Goal: Information Seeking & Learning: Check status

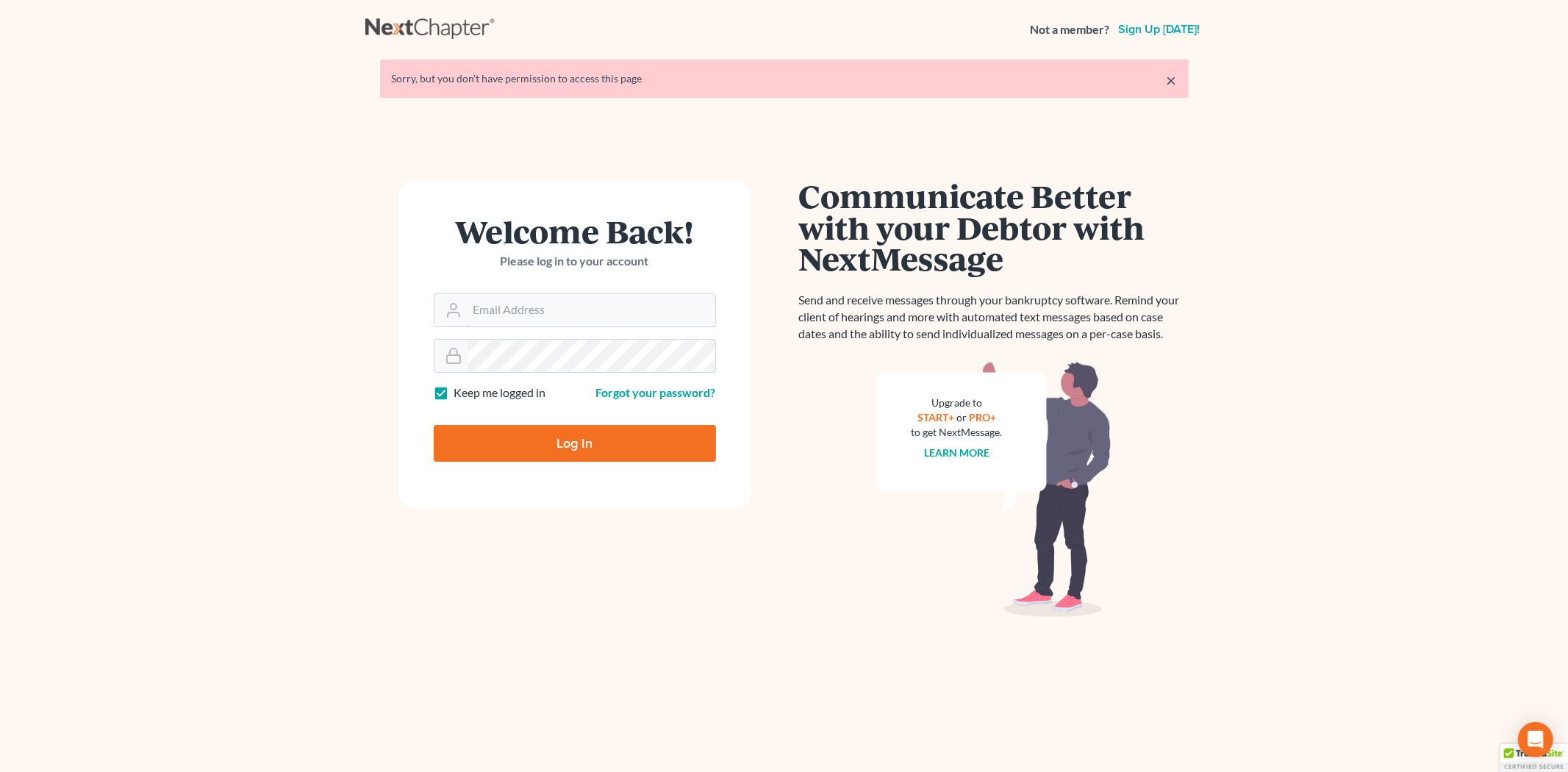
type input "lcueva@wellerlegalgroup.com"
click at [549, 434] on input "Log In" at bounding box center [575, 443] width 282 height 37
type input "Thinking..."
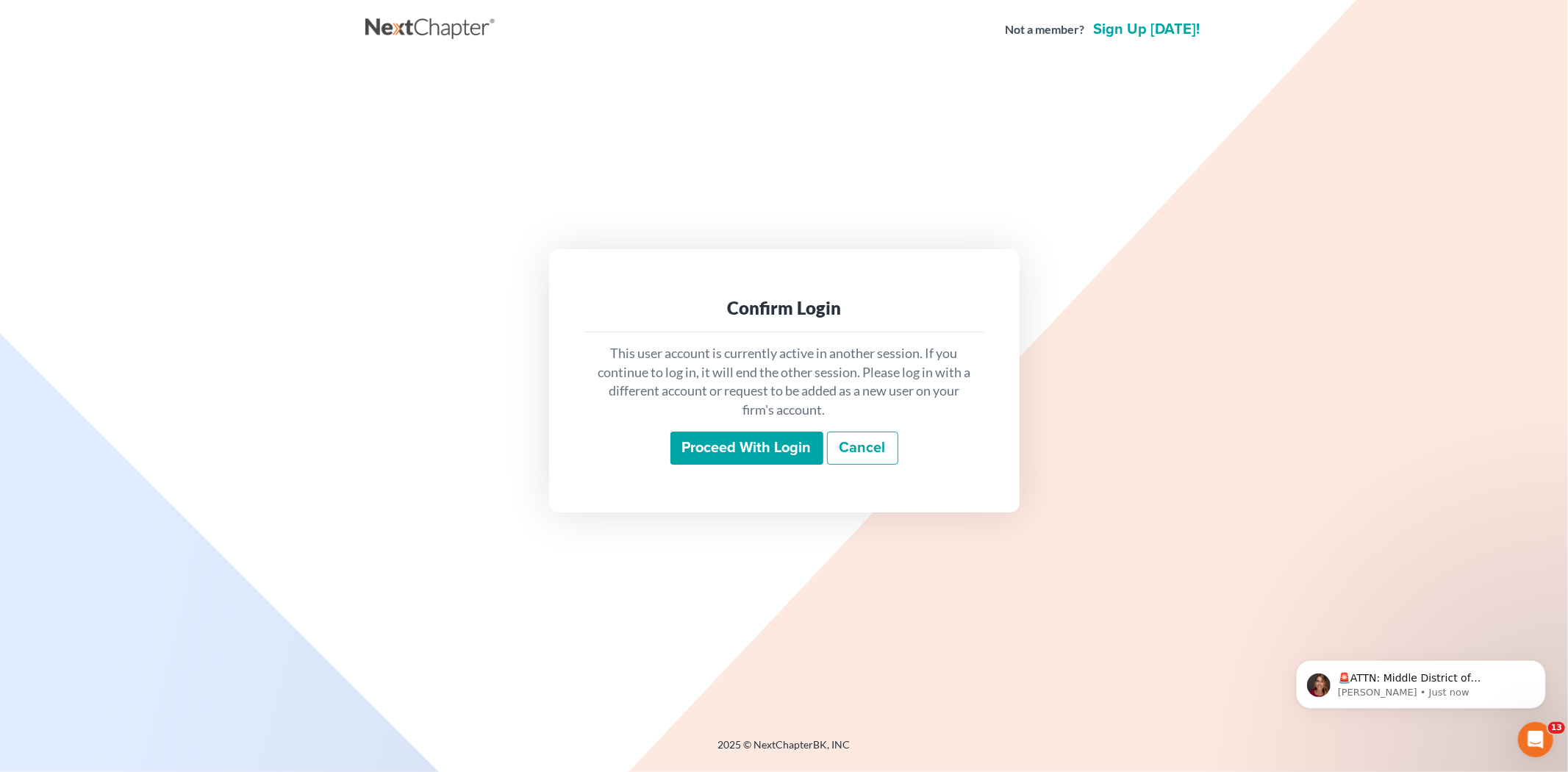
click at [722, 453] on input "Proceed with login" at bounding box center [747, 448] width 153 height 34
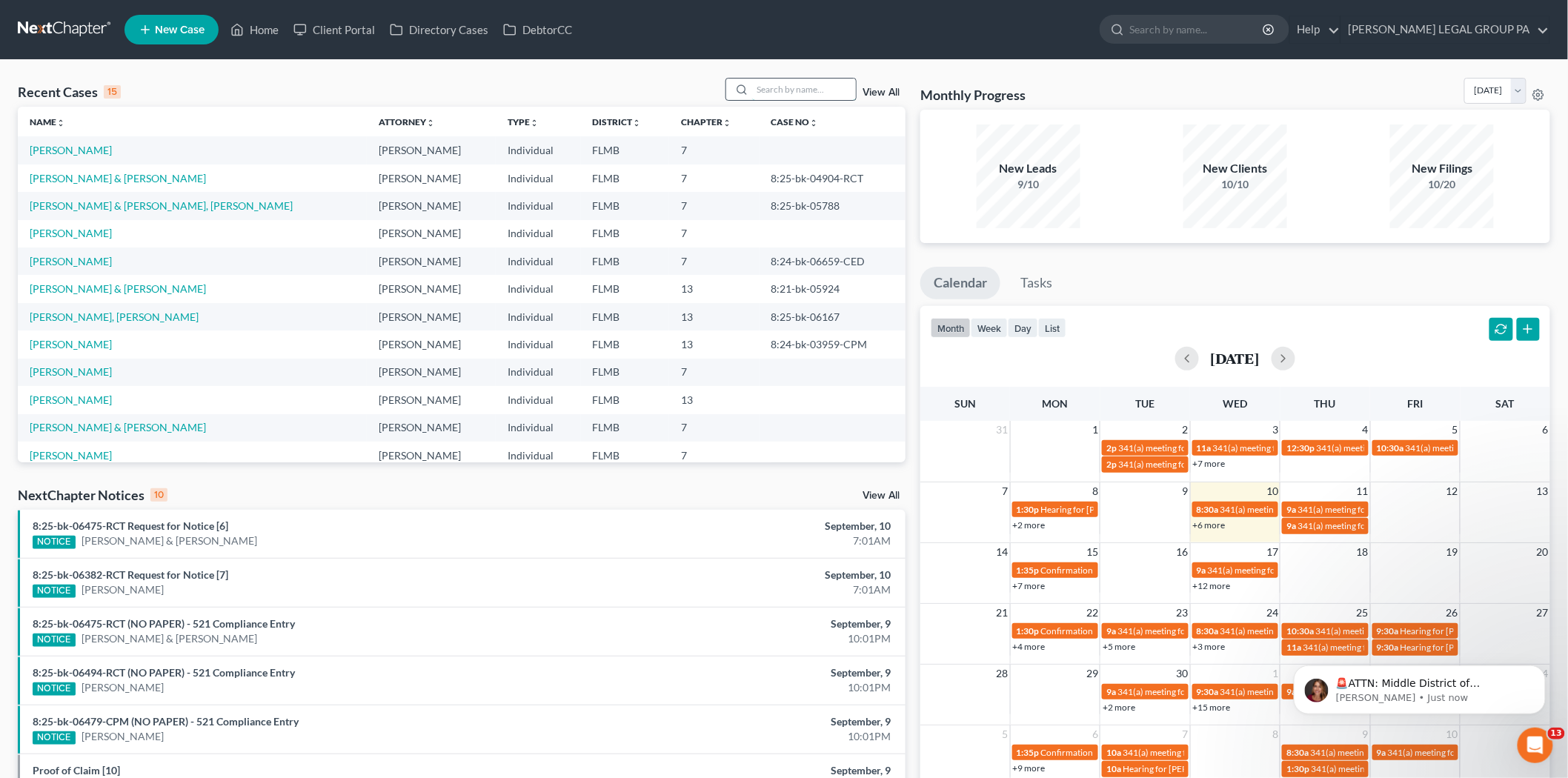
click at [760, 82] on input "search" at bounding box center [803, 89] width 103 height 22
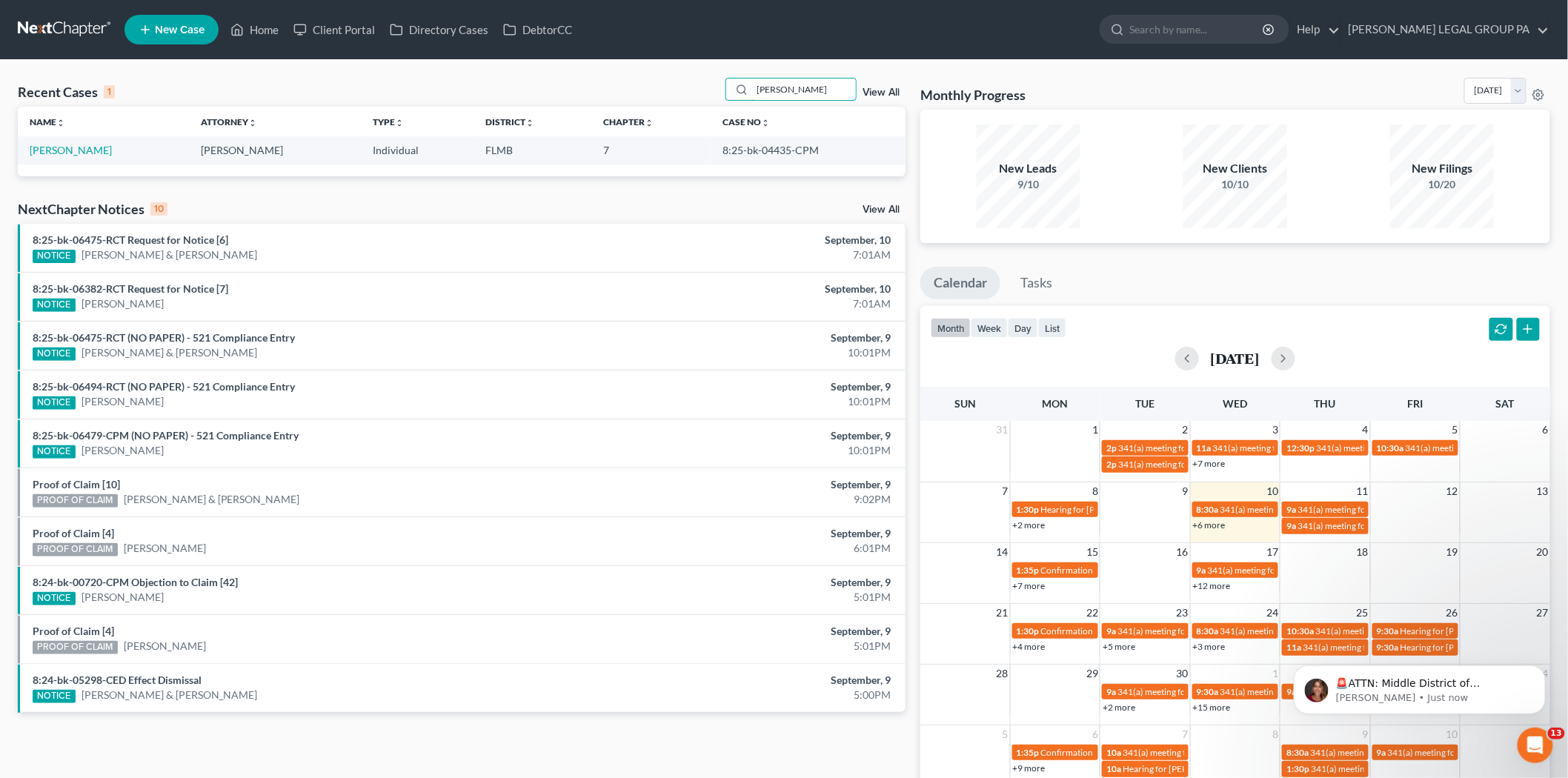
type input "parsons"
click at [67, 143] on td "[PERSON_NAME]" at bounding box center [103, 150] width 172 height 27
click at [69, 146] on link "[PERSON_NAME]" at bounding box center [70, 150] width 82 height 12
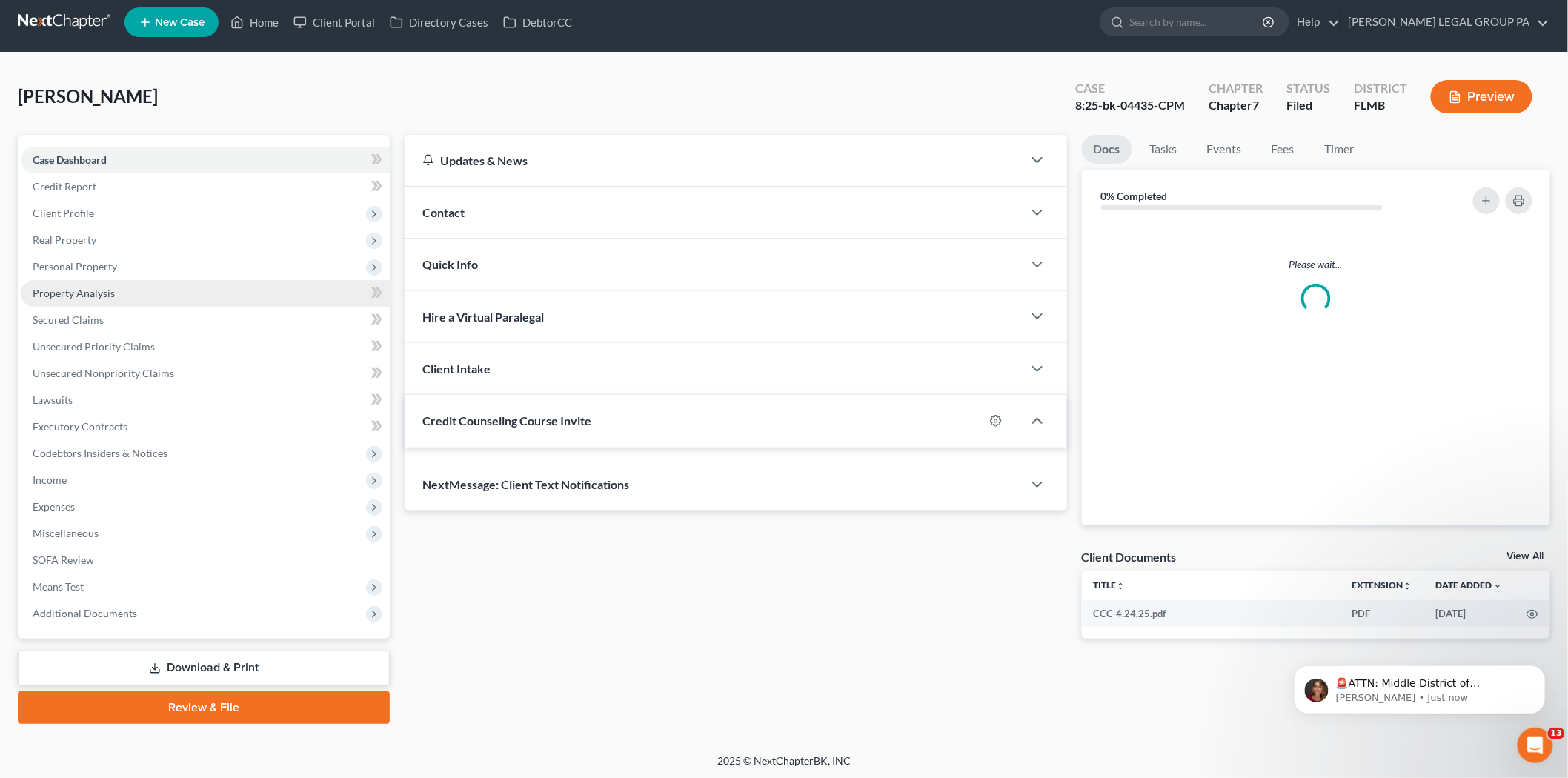
scroll to position [8, 0]
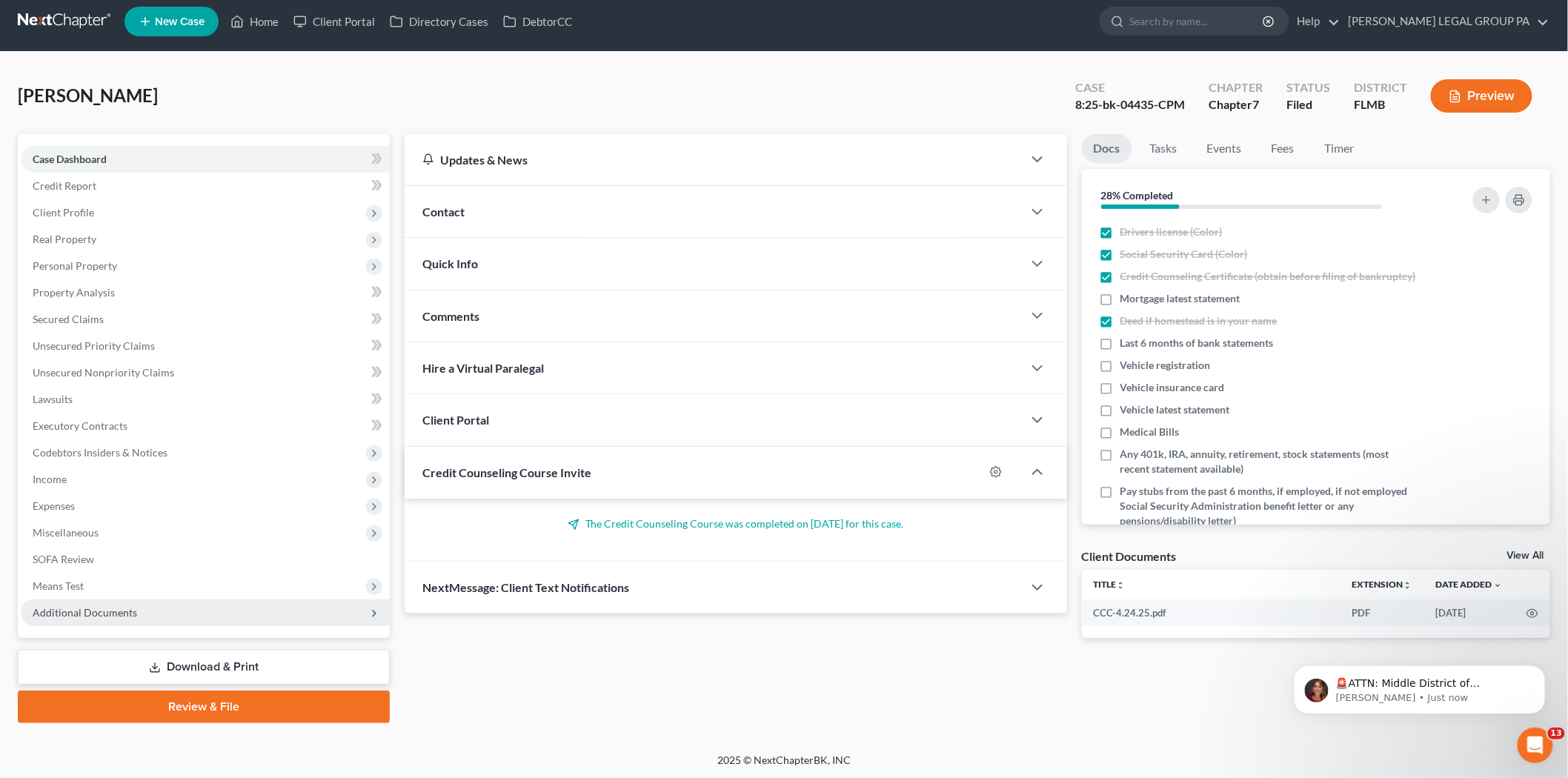
click at [230, 621] on span "Additional Documents" at bounding box center [205, 612] width 369 height 26
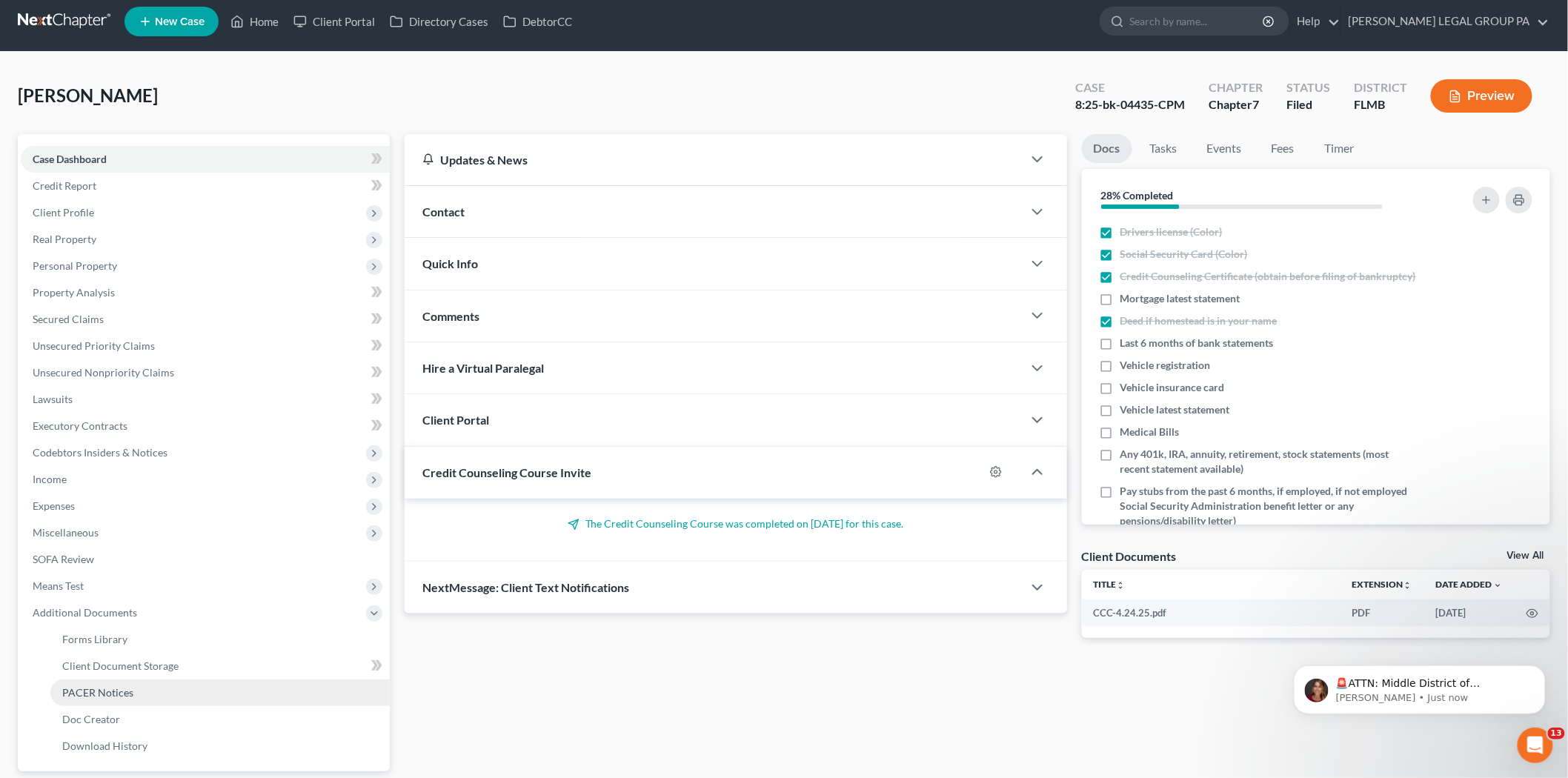
click at [240, 699] on link "PACER Notices" at bounding box center [220, 693] width 339 height 26
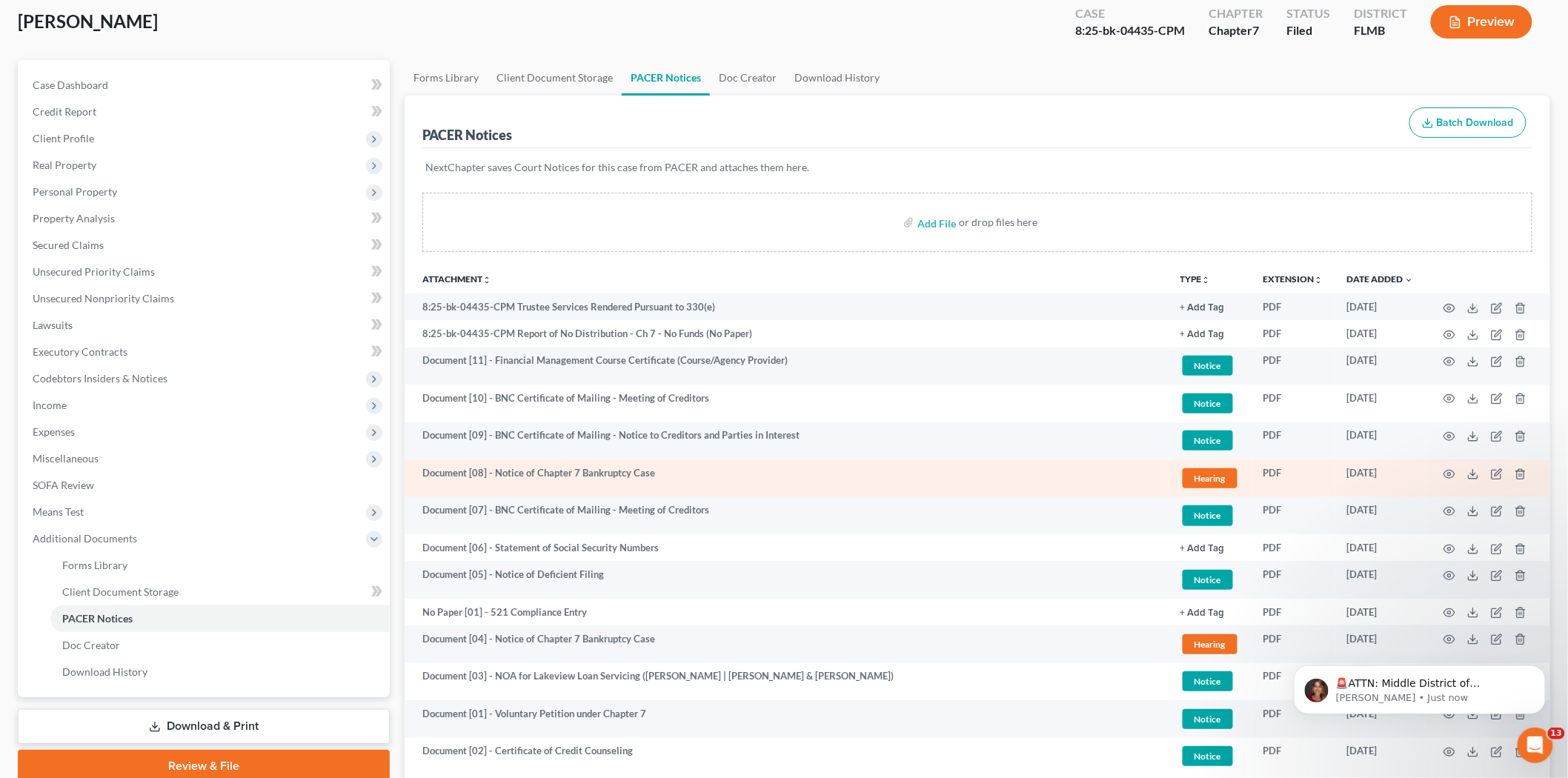
scroll to position [165, 0]
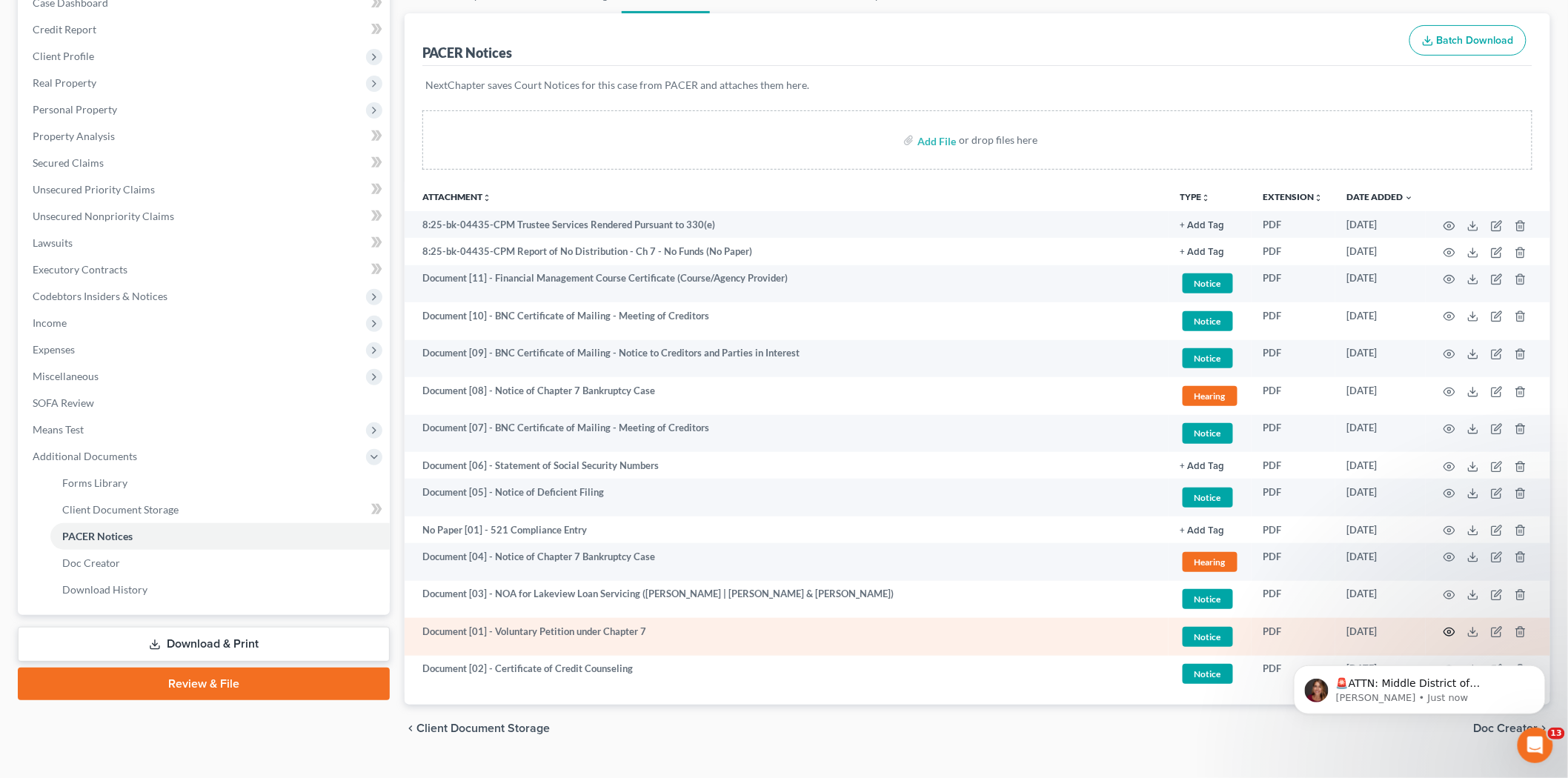
click at [1446, 632] on icon "button" at bounding box center [1450, 632] width 12 height 12
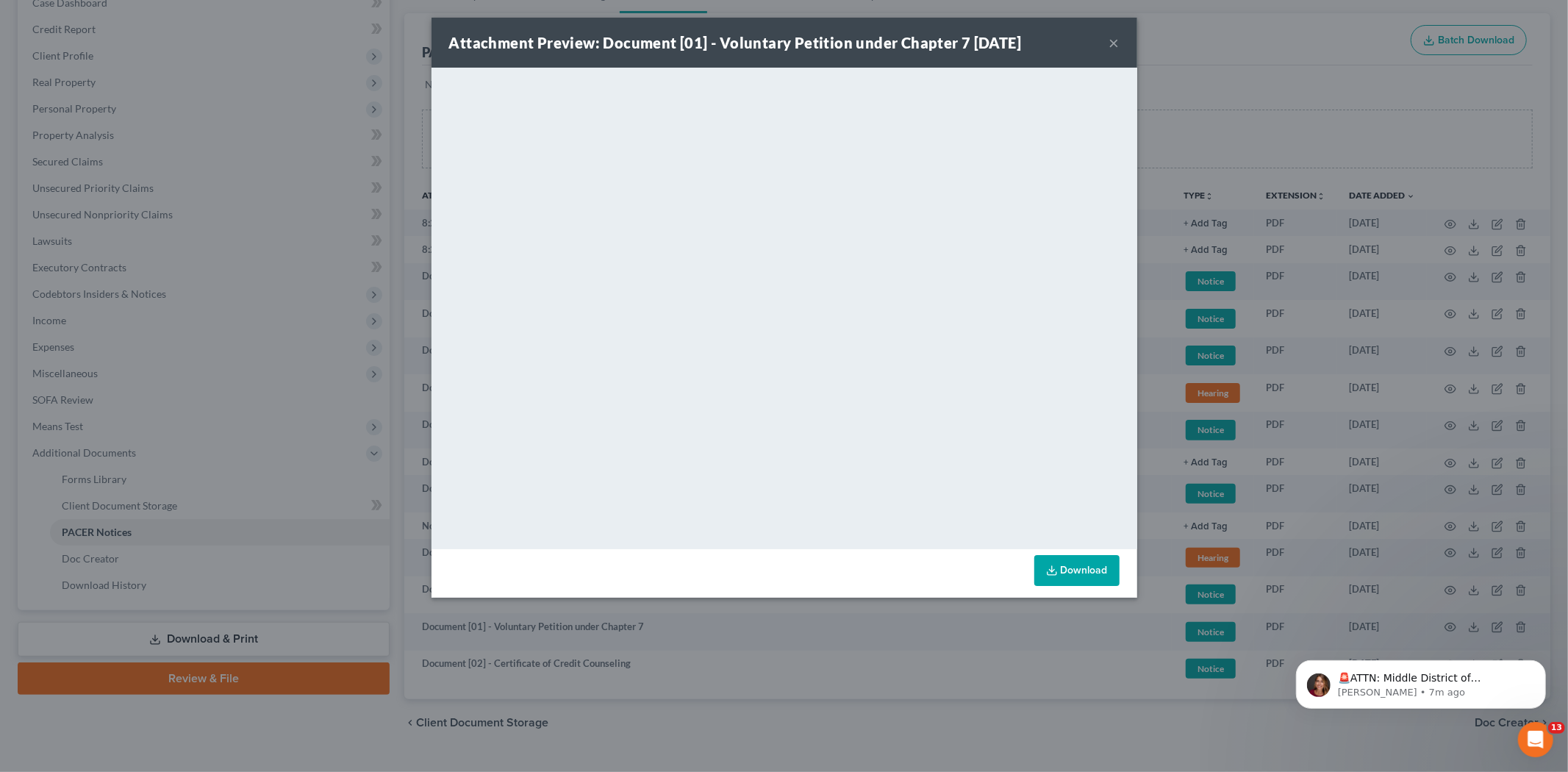
click at [1111, 46] on button "×" at bounding box center [1114, 42] width 11 height 17
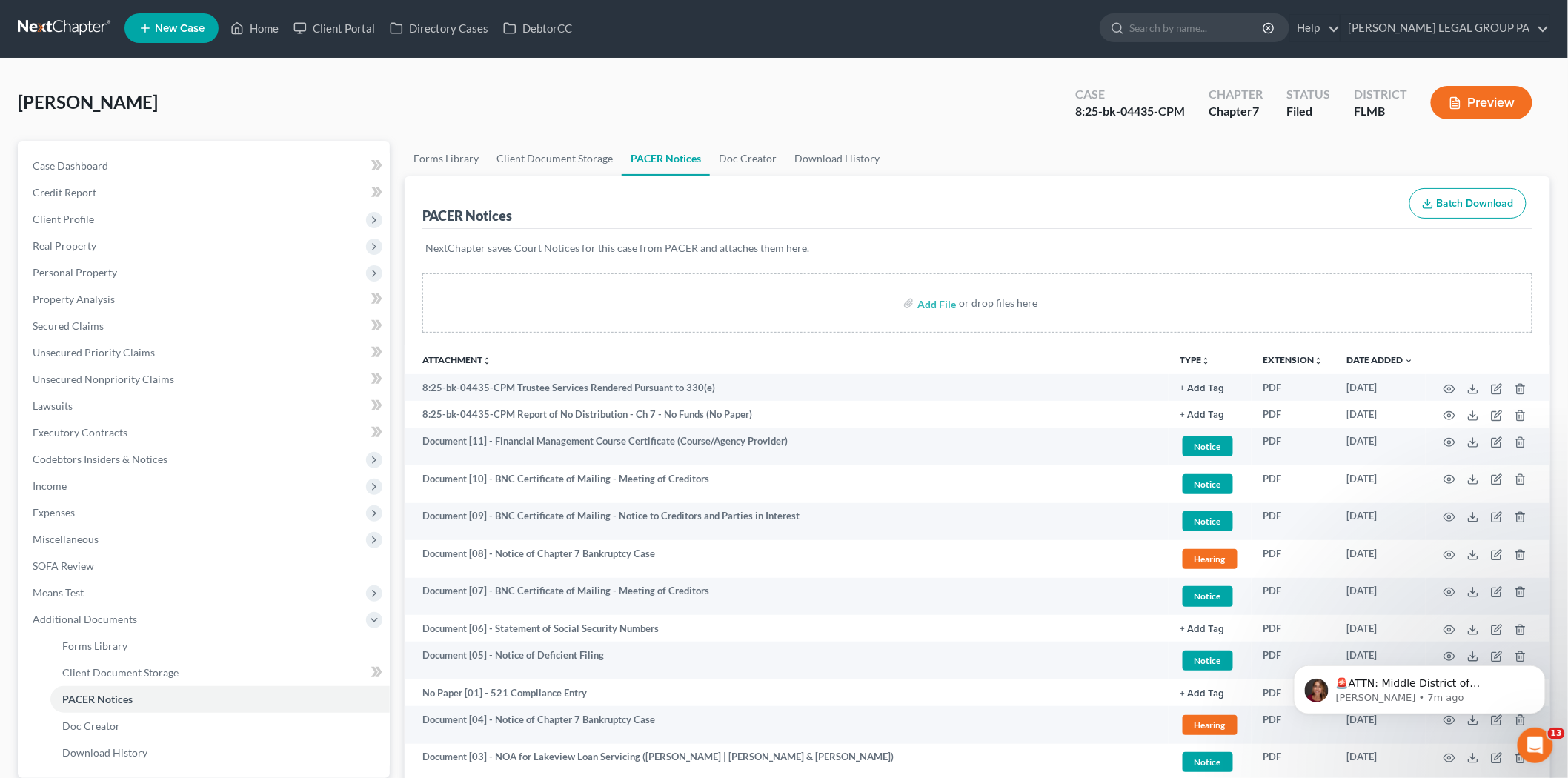
scroll to position [0, 0]
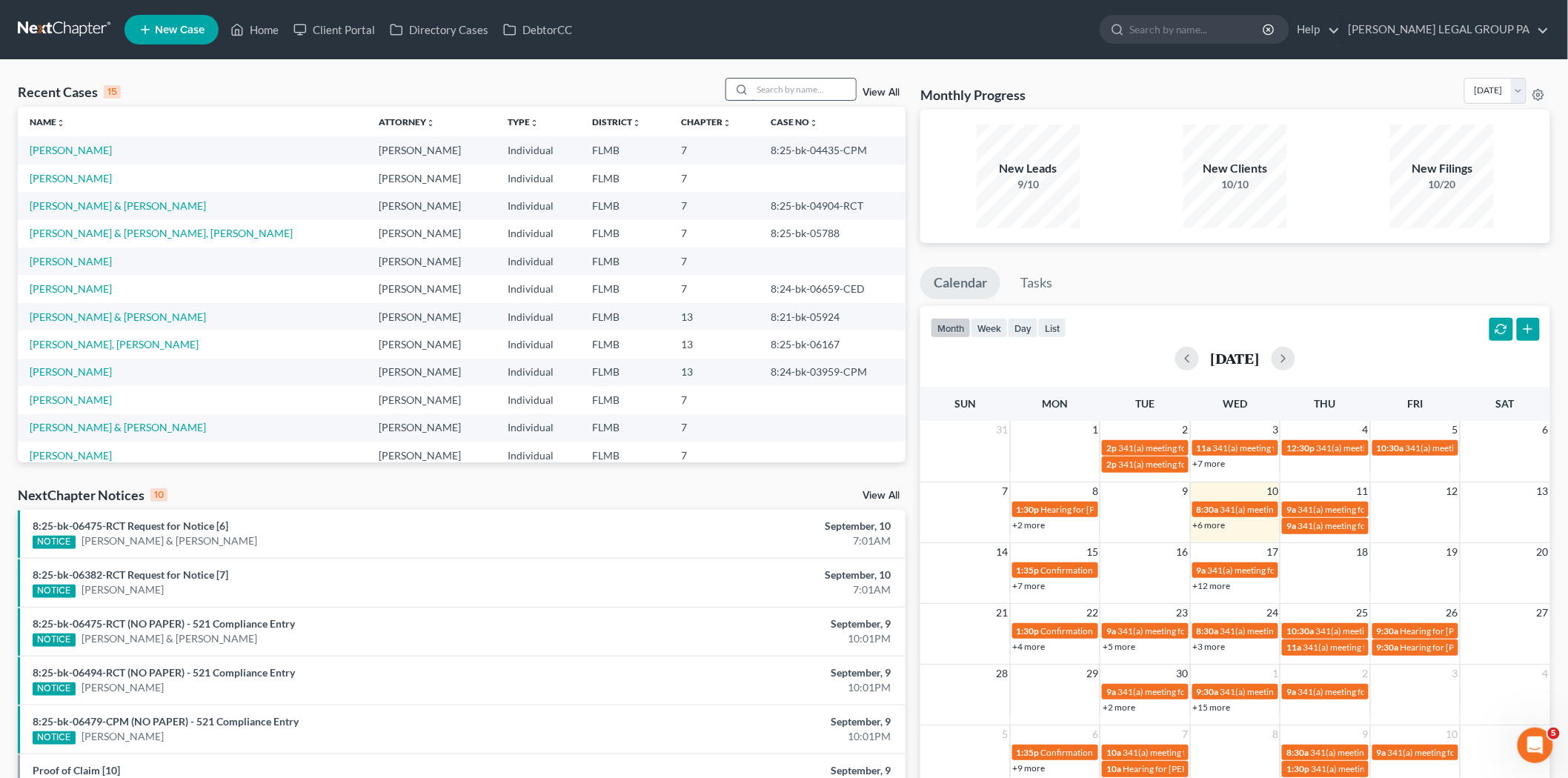
click at [810, 85] on input "search" at bounding box center [803, 89] width 103 height 22
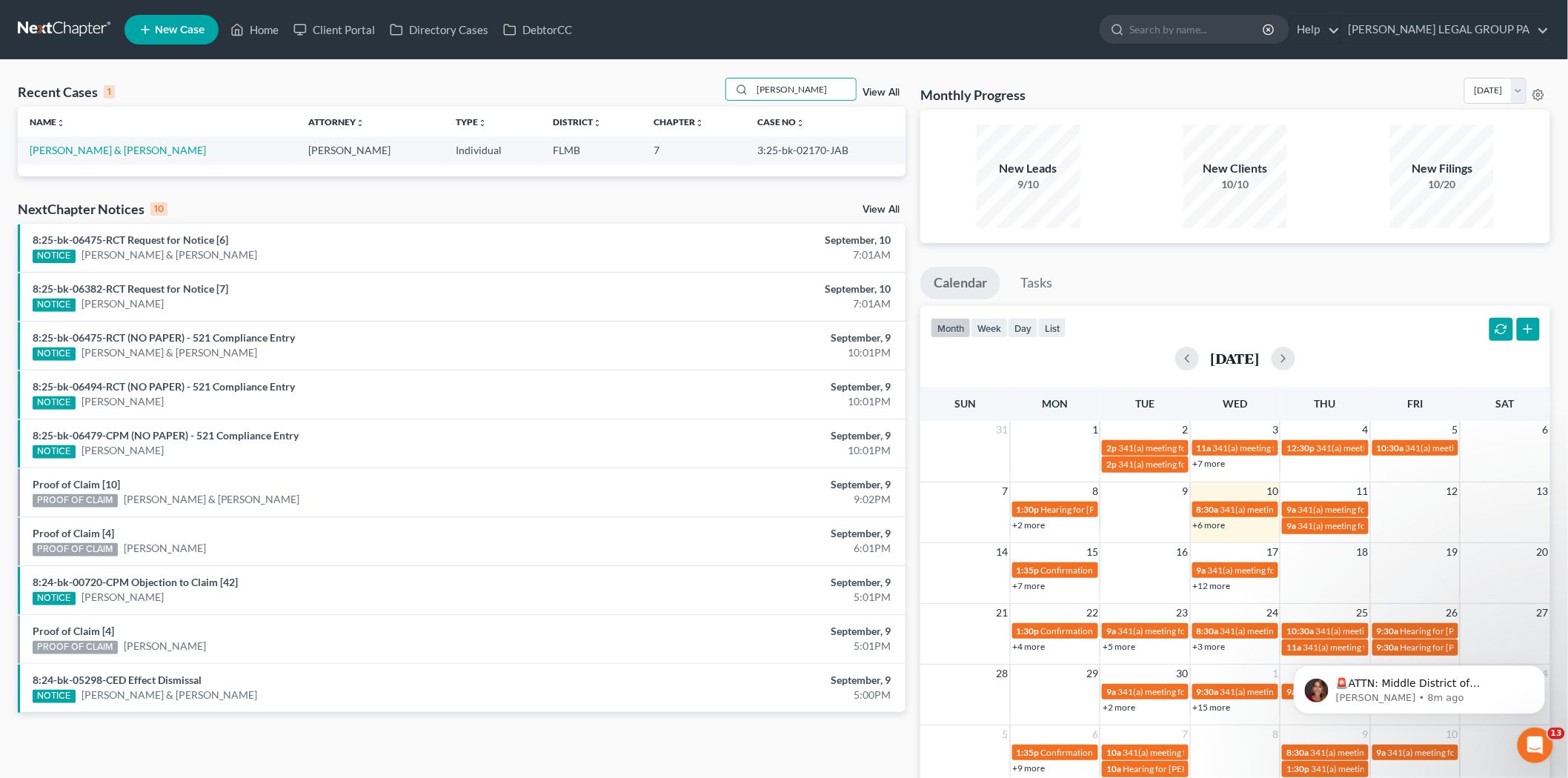
type input "[PERSON_NAME]"
click at [83, 143] on td "[PERSON_NAME] & [PERSON_NAME]" at bounding box center [156, 150] width 279 height 27
click at [89, 156] on link "[PERSON_NAME] & [PERSON_NAME]" at bounding box center [117, 150] width 176 height 12
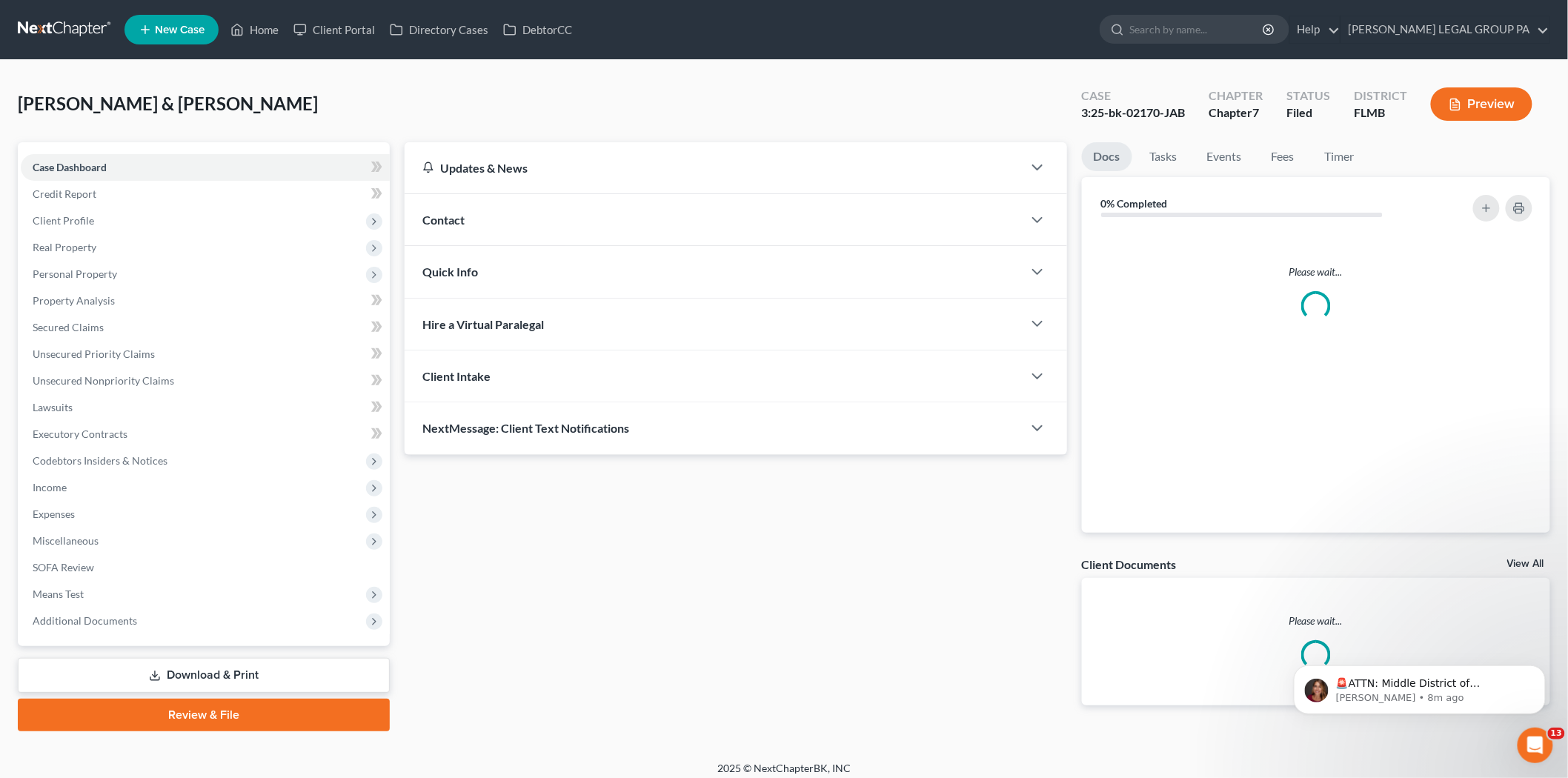
scroll to position [8, 0]
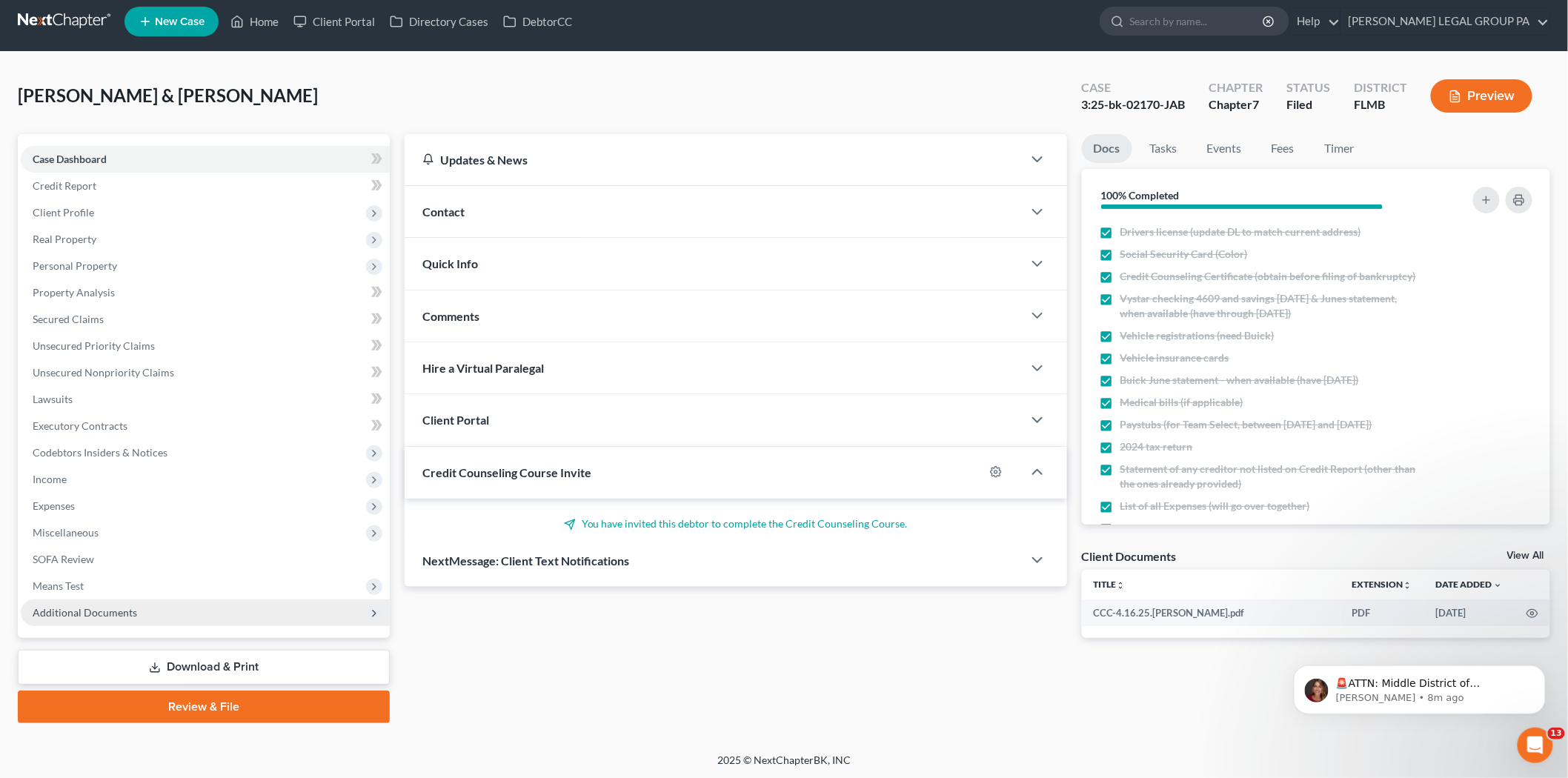
click at [168, 621] on span "Additional Documents" at bounding box center [205, 612] width 369 height 26
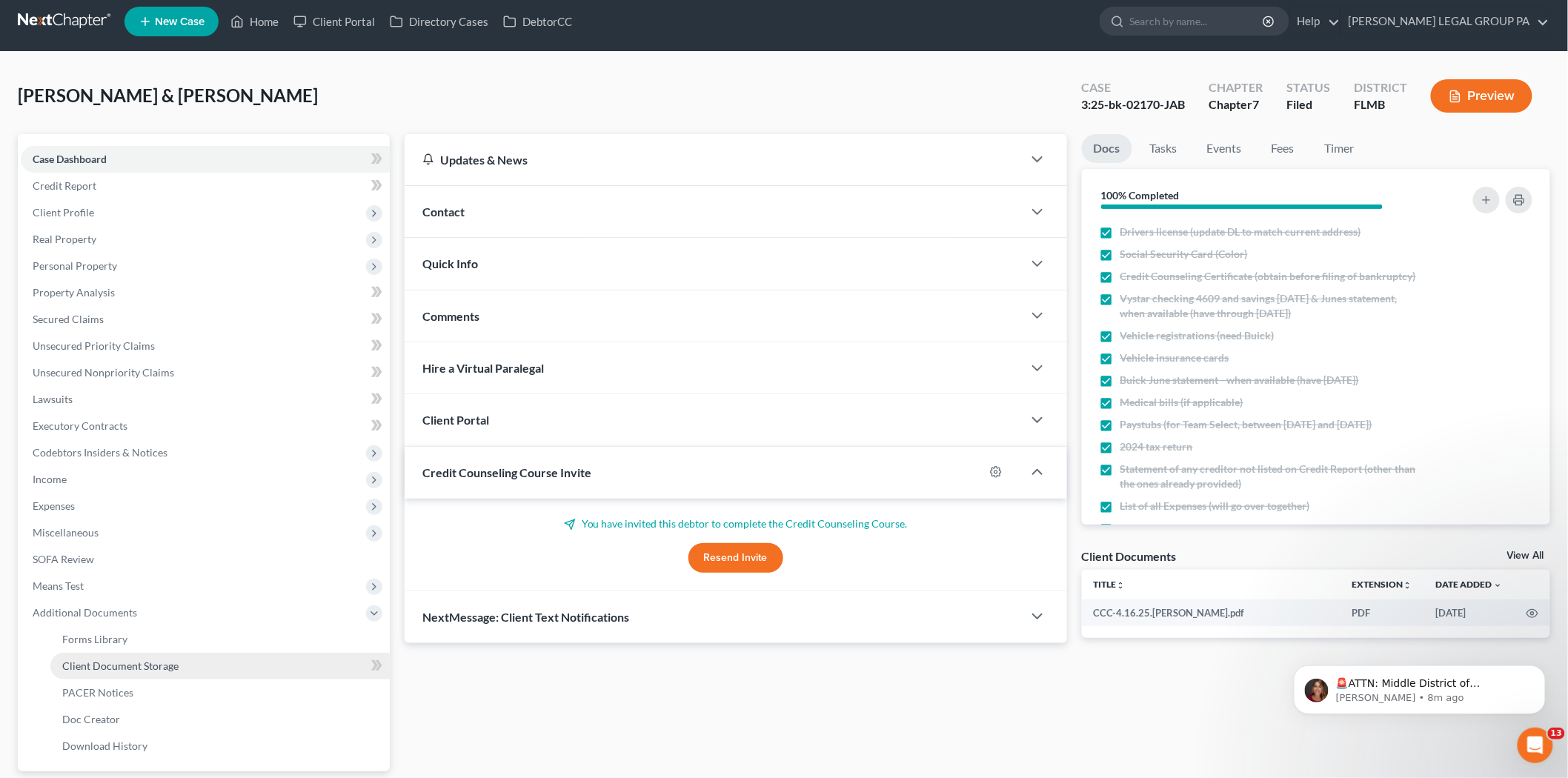
click at [183, 677] on link "Client Document Storage" at bounding box center [220, 666] width 339 height 26
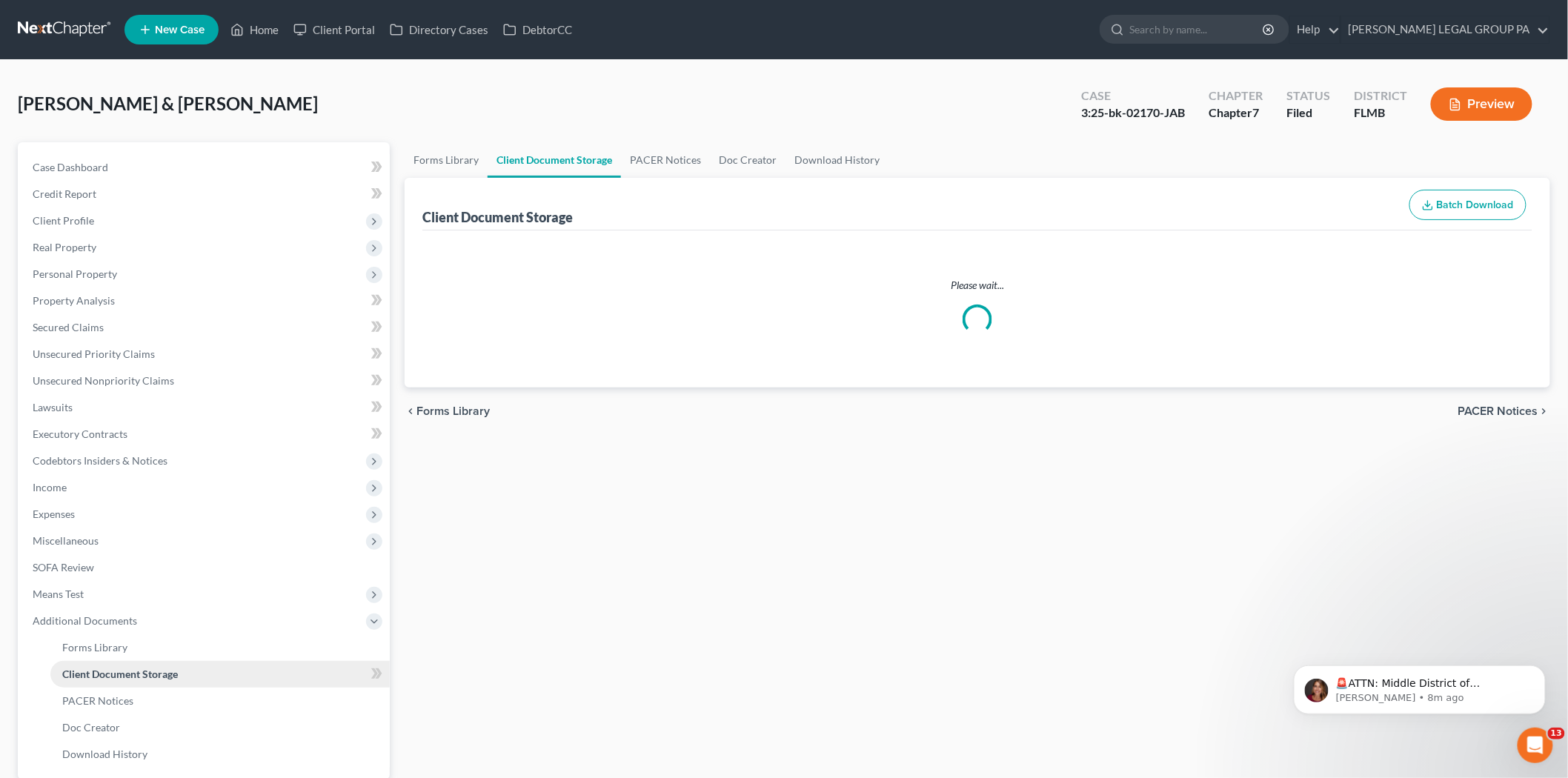
select select "9"
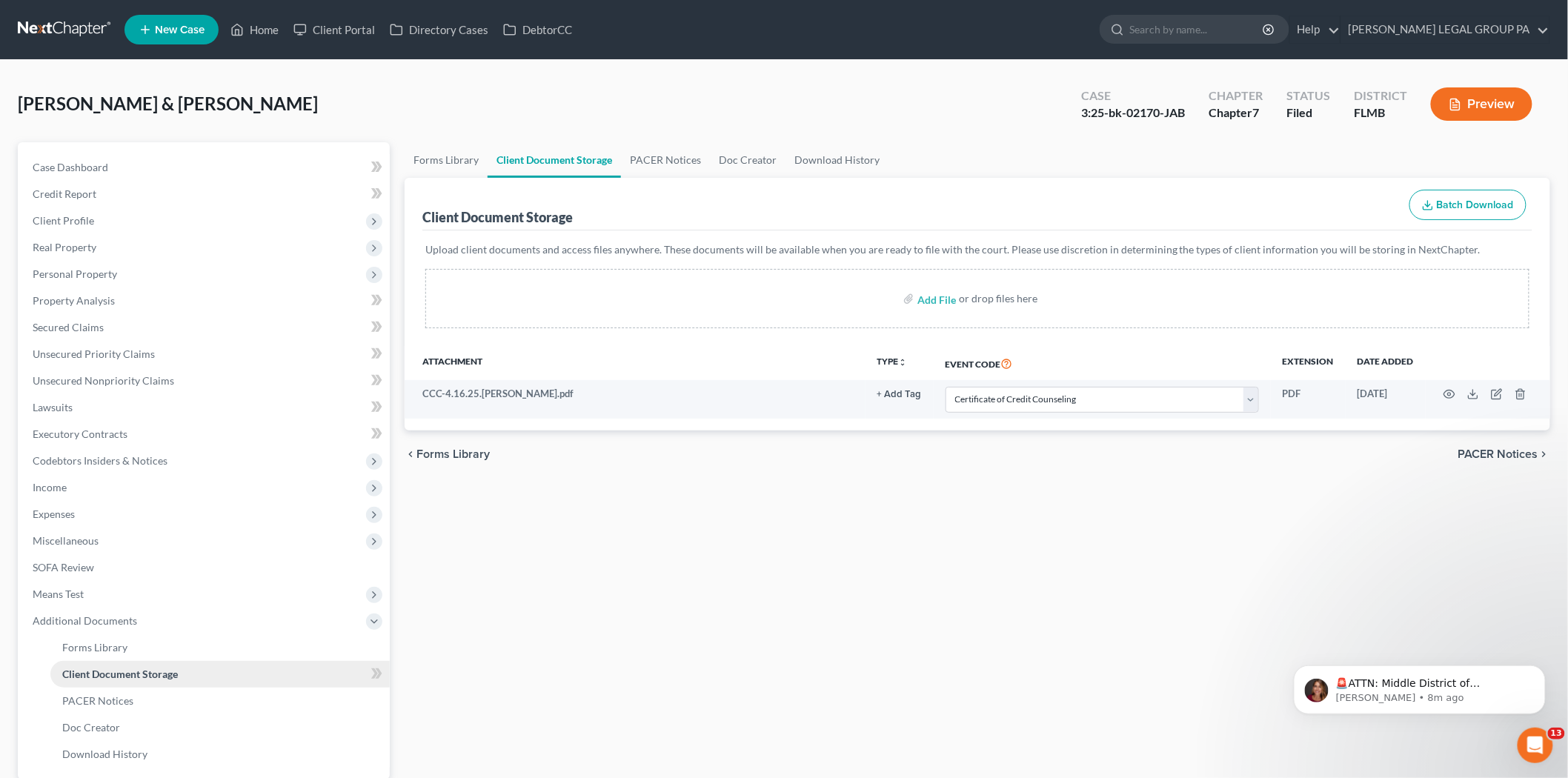
click at [181, 684] on link "Client Document Storage" at bounding box center [220, 675] width 339 height 26
click at [182, 692] on link "PACER Notices" at bounding box center [220, 701] width 339 height 26
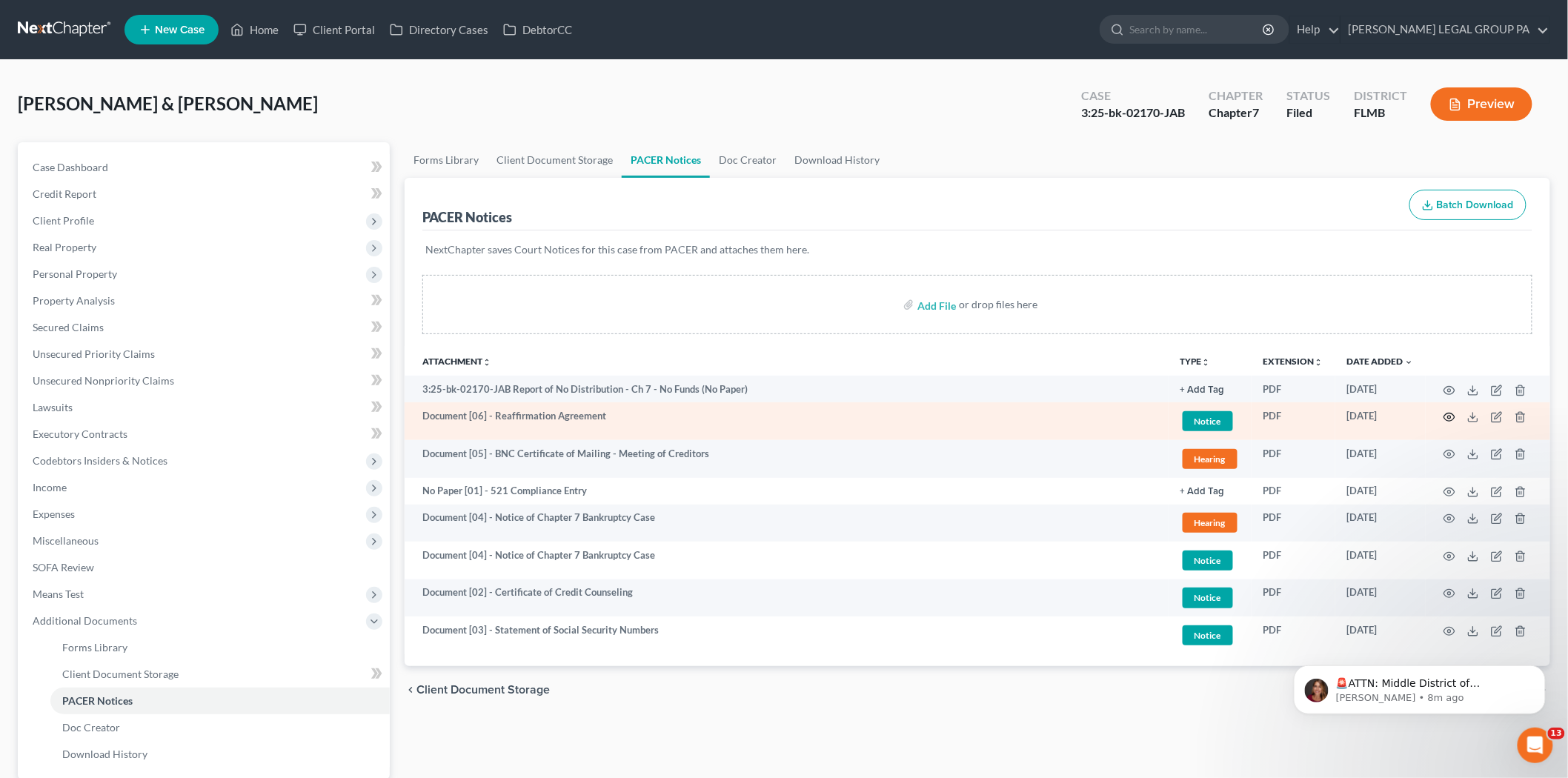
click at [1454, 418] on icon "button" at bounding box center [1450, 417] width 12 height 12
